Goal: Task Accomplishment & Management: Manage account settings

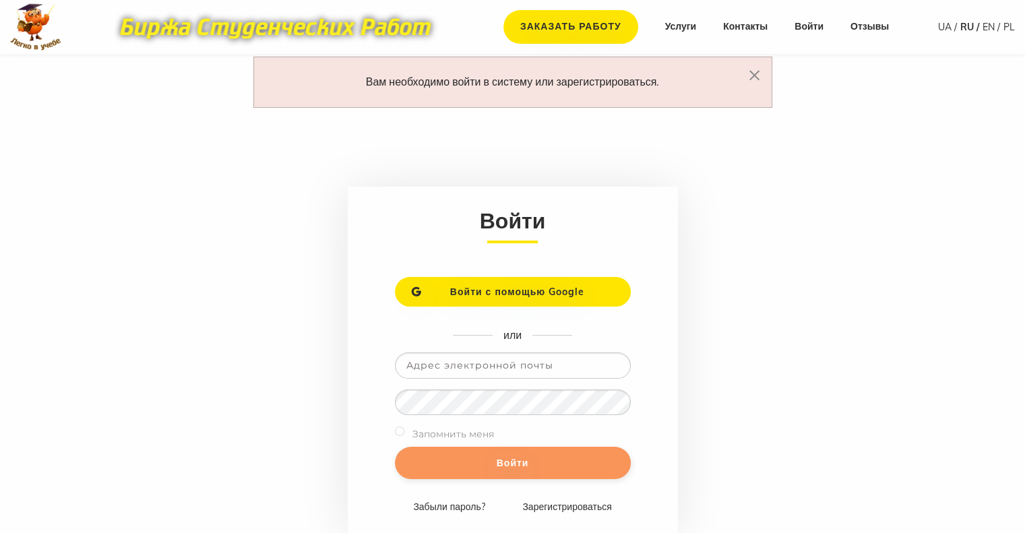
type input "n.koulyk@gmail.com"
click at [488, 468] on input "Войти" at bounding box center [513, 463] width 236 height 32
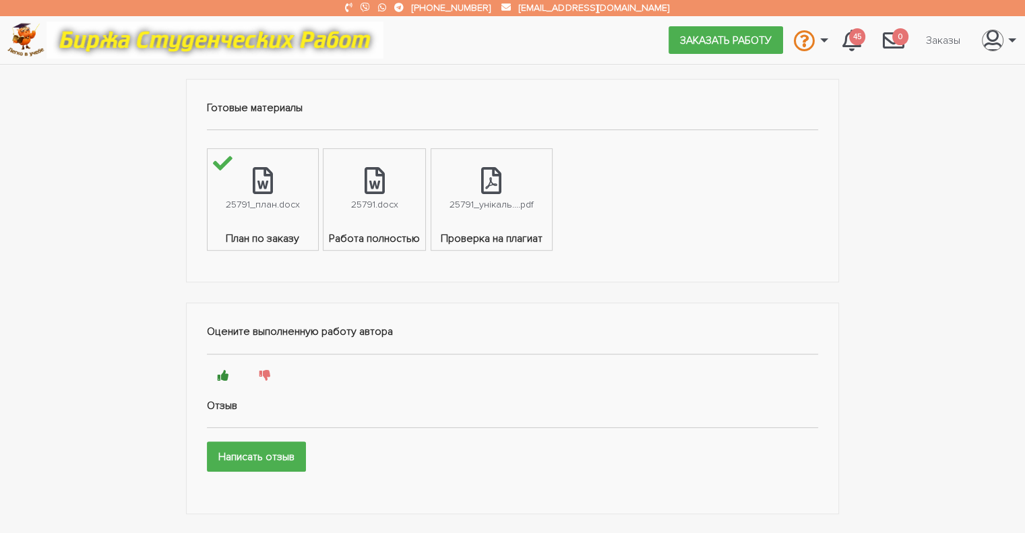
scroll to position [693, 0]
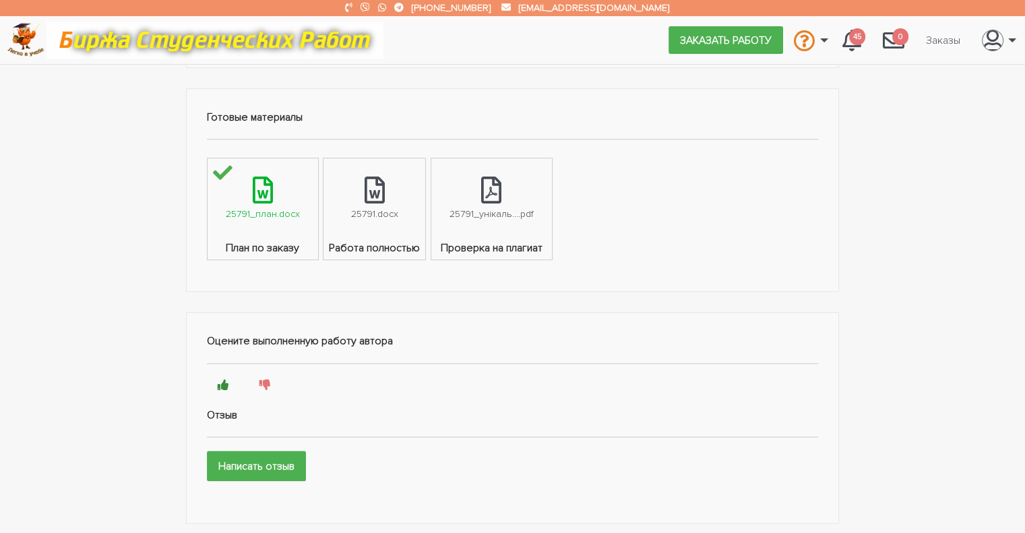
click at [264, 196] on icon at bounding box center [263, 190] width 20 height 27
click at [371, 199] on icon at bounding box center [375, 190] width 20 height 27
click at [495, 195] on icon at bounding box center [491, 190] width 20 height 27
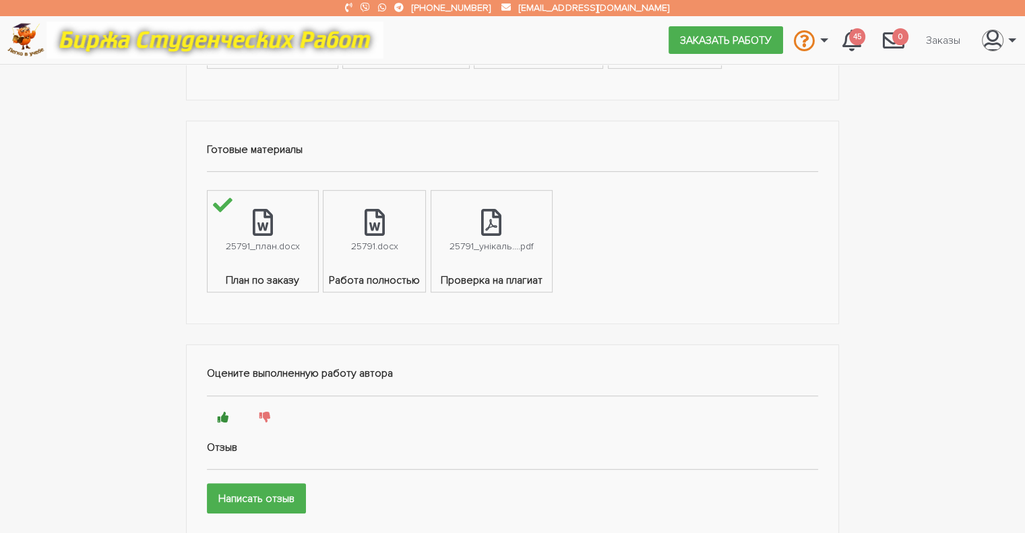
scroll to position [674, 0]
